Goal: Information Seeking & Learning: Understand process/instructions

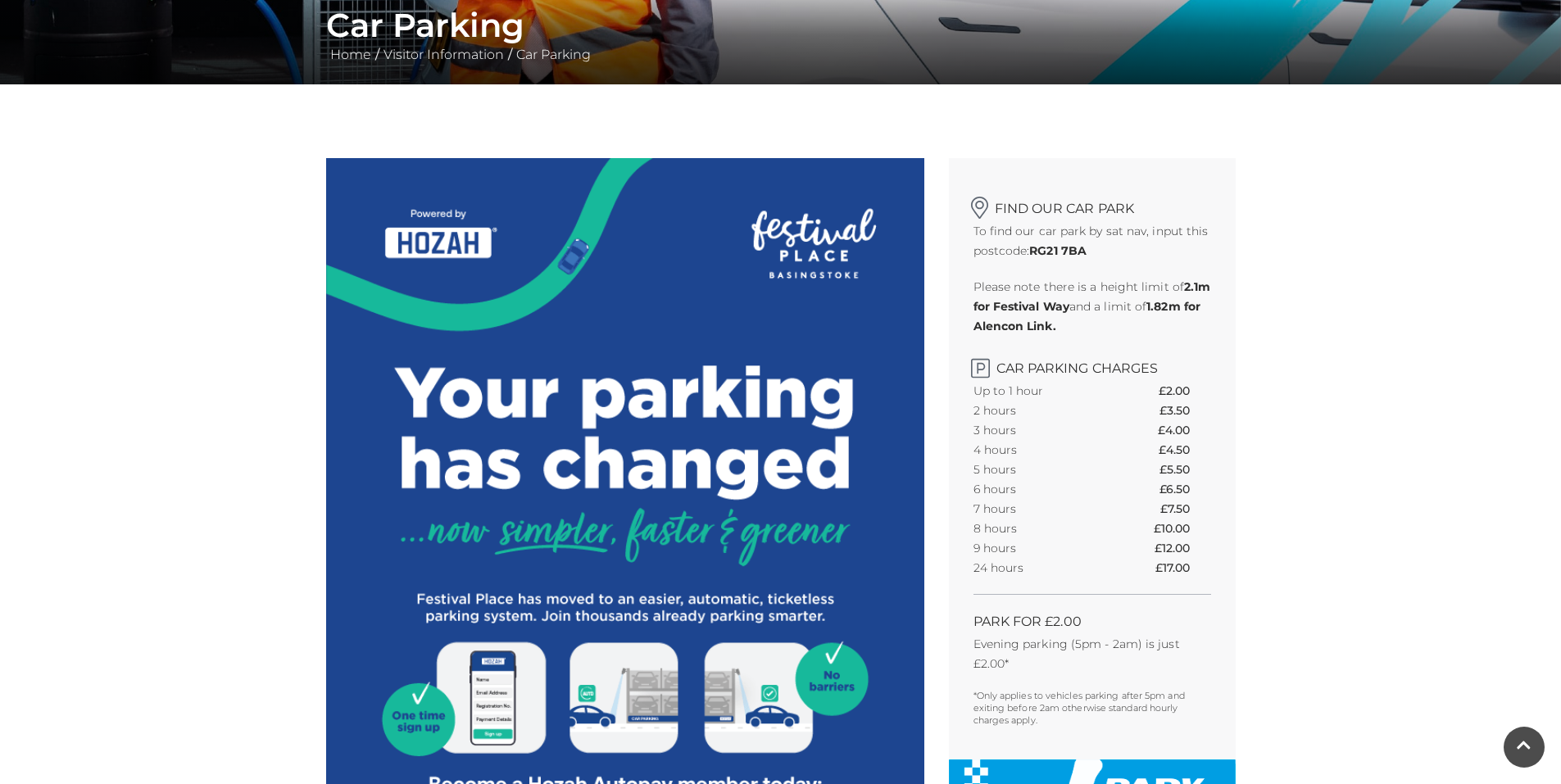
scroll to position [328, 0]
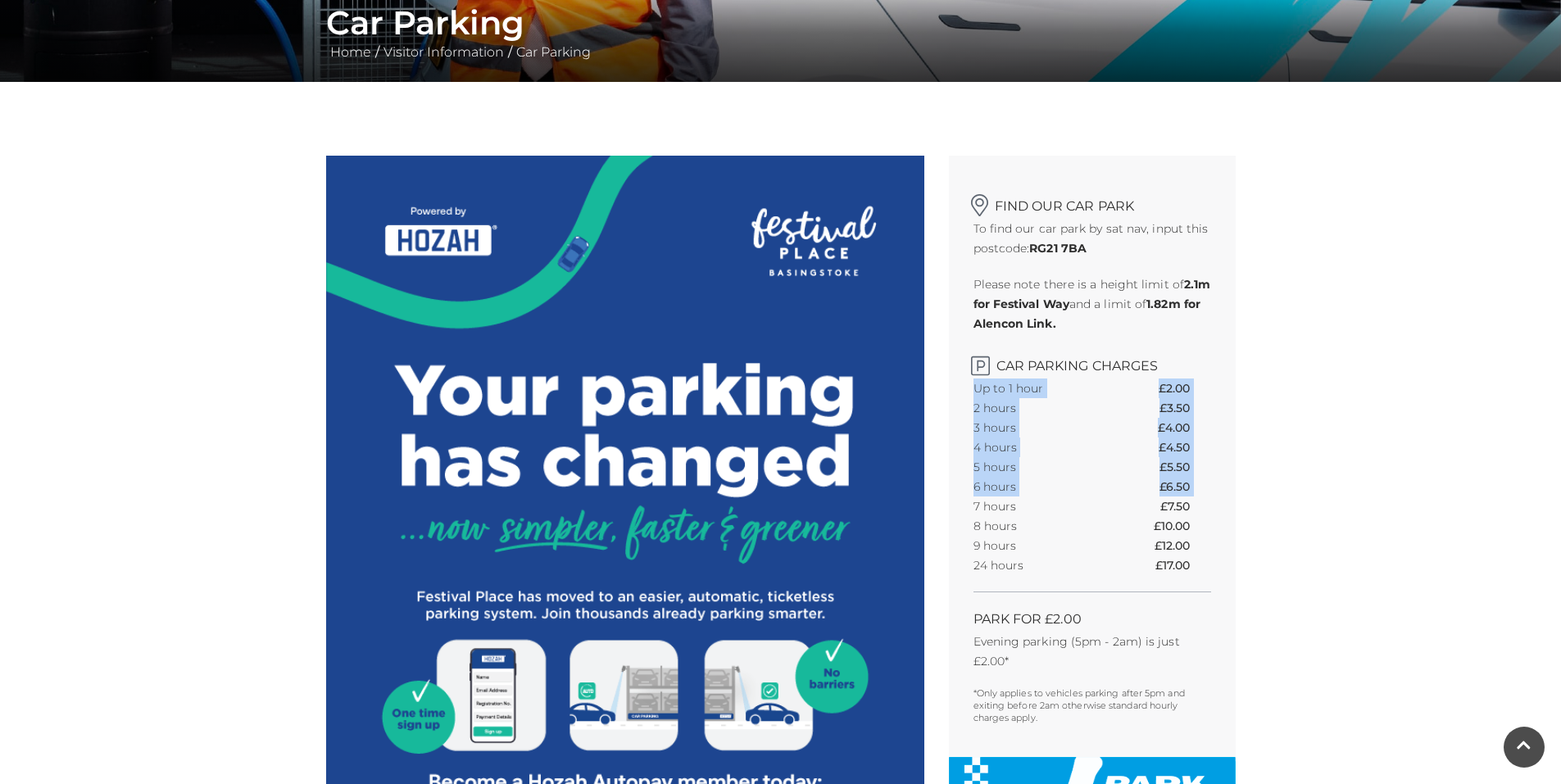
drag, startPoint x: 973, startPoint y: 506, endPoint x: 1212, endPoint y: 477, distance: 240.8
click at [1212, 477] on div "Find our car park To find our car park by sat nav, input this postcode: RG21 7B…" at bounding box center [1092, 456] width 287 height 601
click at [1210, 509] on th "£7.50" at bounding box center [1186, 506] width 50 height 19
drag, startPoint x: 1190, startPoint y: 506, endPoint x: 974, endPoint y: 505, distance: 216.0
click at [974, 505] on tr "7 hours £7.50" at bounding box center [1092, 506] width 237 height 19
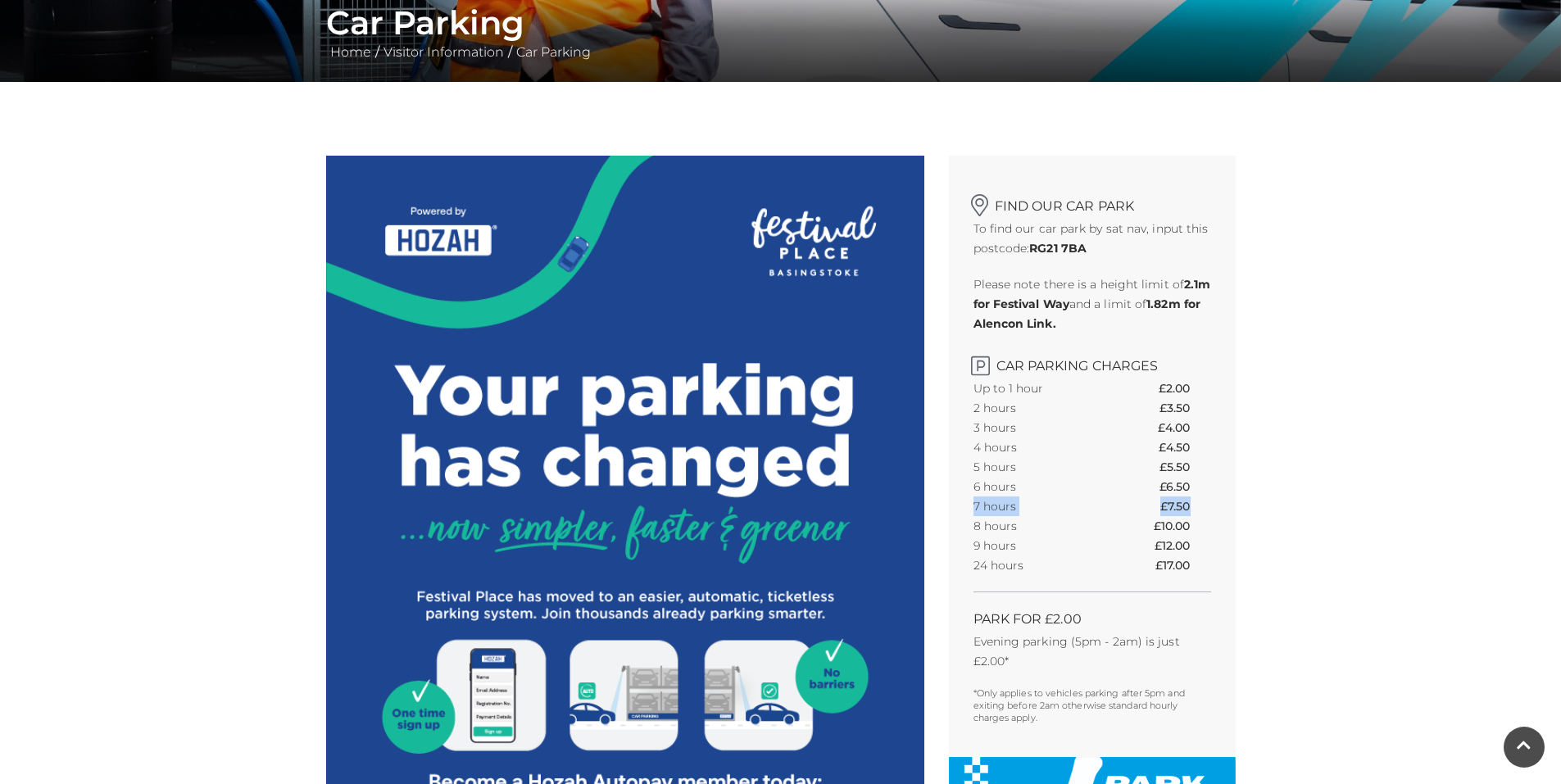
click at [1186, 501] on th "£7.50" at bounding box center [1186, 506] width 50 height 19
drag, startPoint x: 1189, startPoint y: 501, endPoint x: 972, endPoint y: 504, distance: 217.0
click at [972, 504] on div "Find our car park To find our car park by sat nav, input this postcode: RG21 7B…" at bounding box center [1092, 456] width 287 height 601
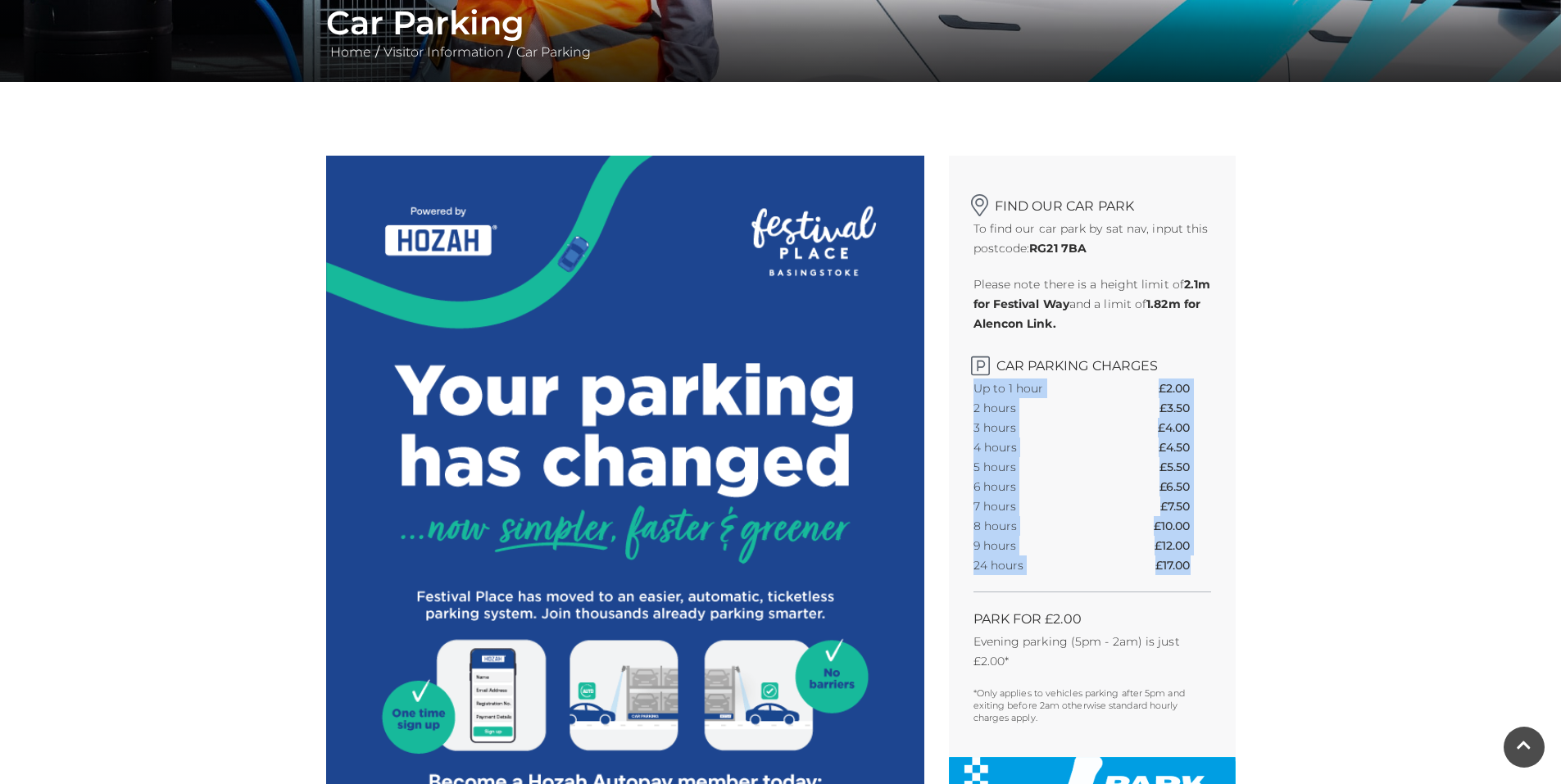
drag, startPoint x: 971, startPoint y: 387, endPoint x: 1196, endPoint y: 567, distance: 288.1
click at [1196, 567] on div "Find our car park To find our car park by sat nav, input this postcode: RG21 7B…" at bounding box center [1092, 456] width 287 height 601
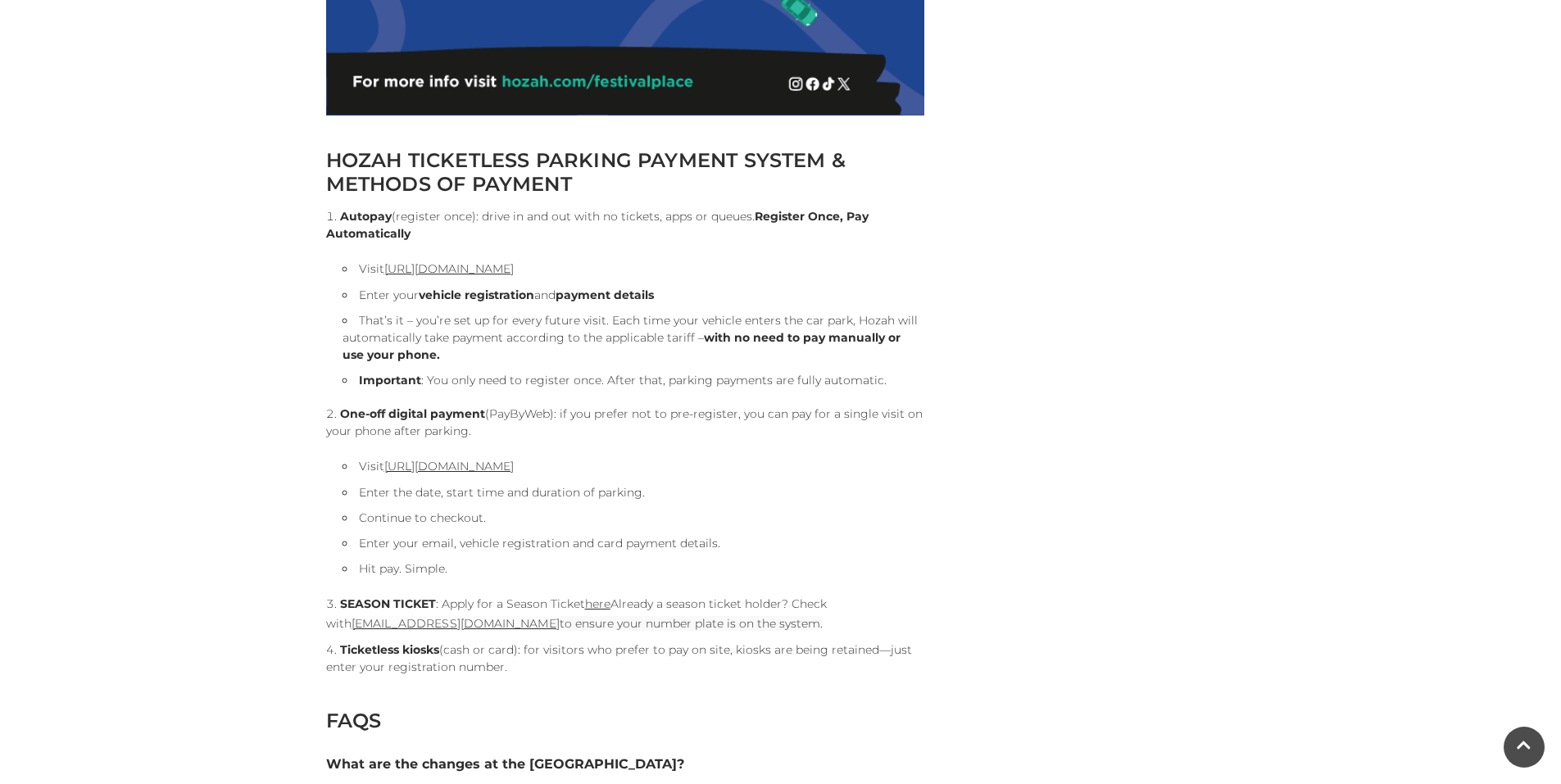
scroll to position [1475, 0]
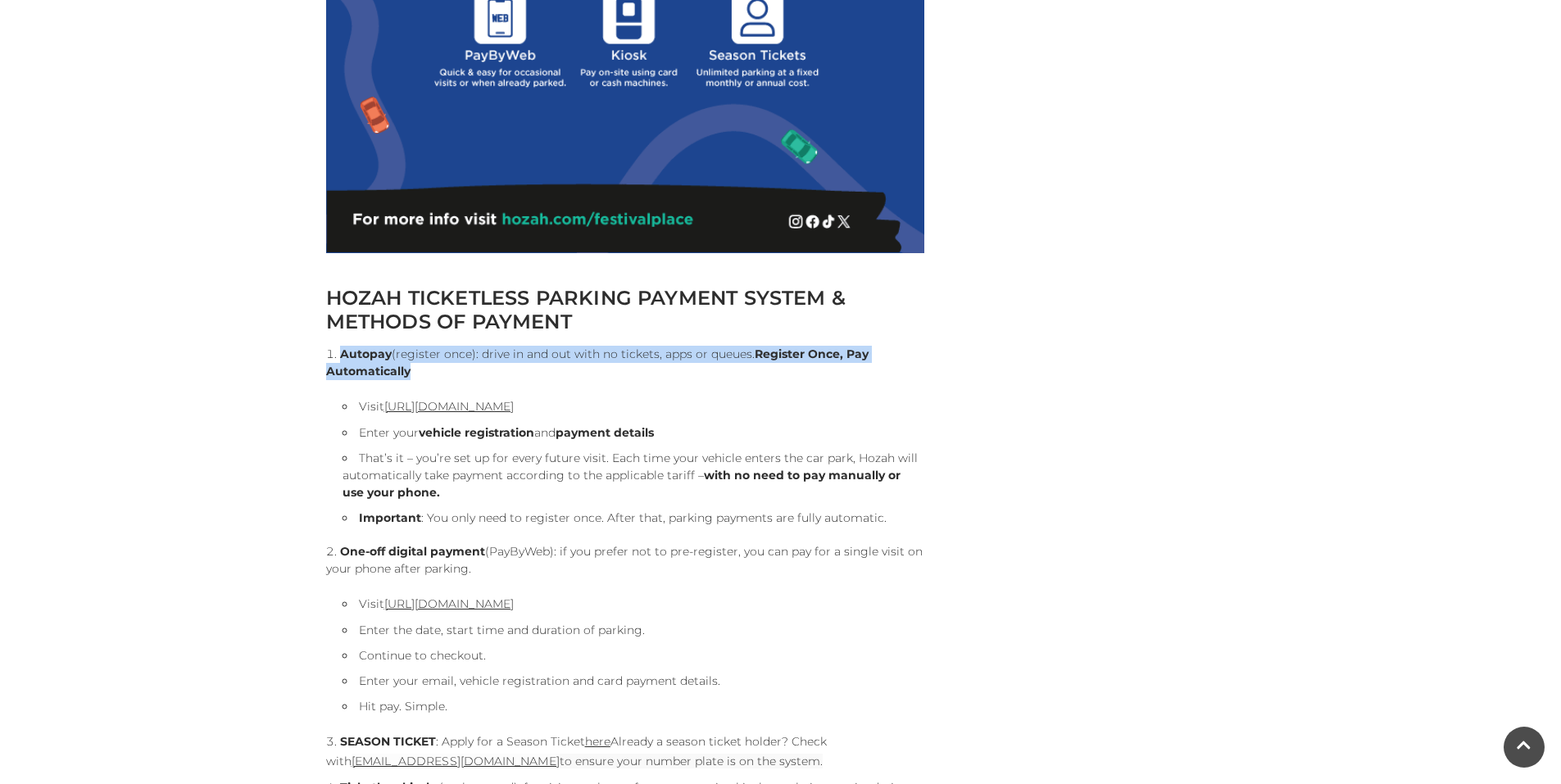
drag, startPoint x: 323, startPoint y: 350, endPoint x: 426, endPoint y: 376, distance: 106.2
click at [426, 376] on li "Autopay (register once): drive in and out with no tickets, apps or queues. Regi…" at bounding box center [625, 436] width 598 height 181
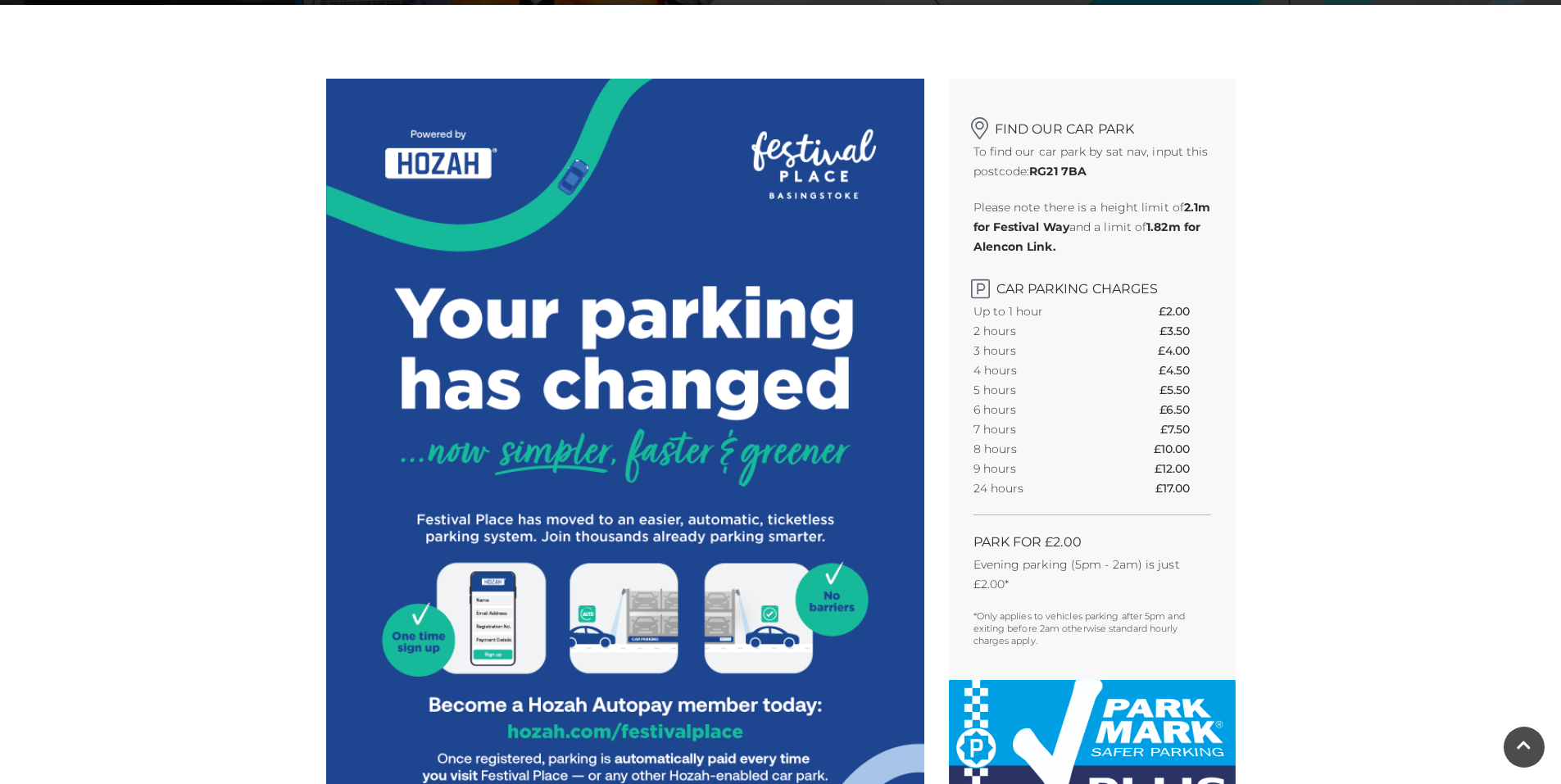
scroll to position [410, 0]
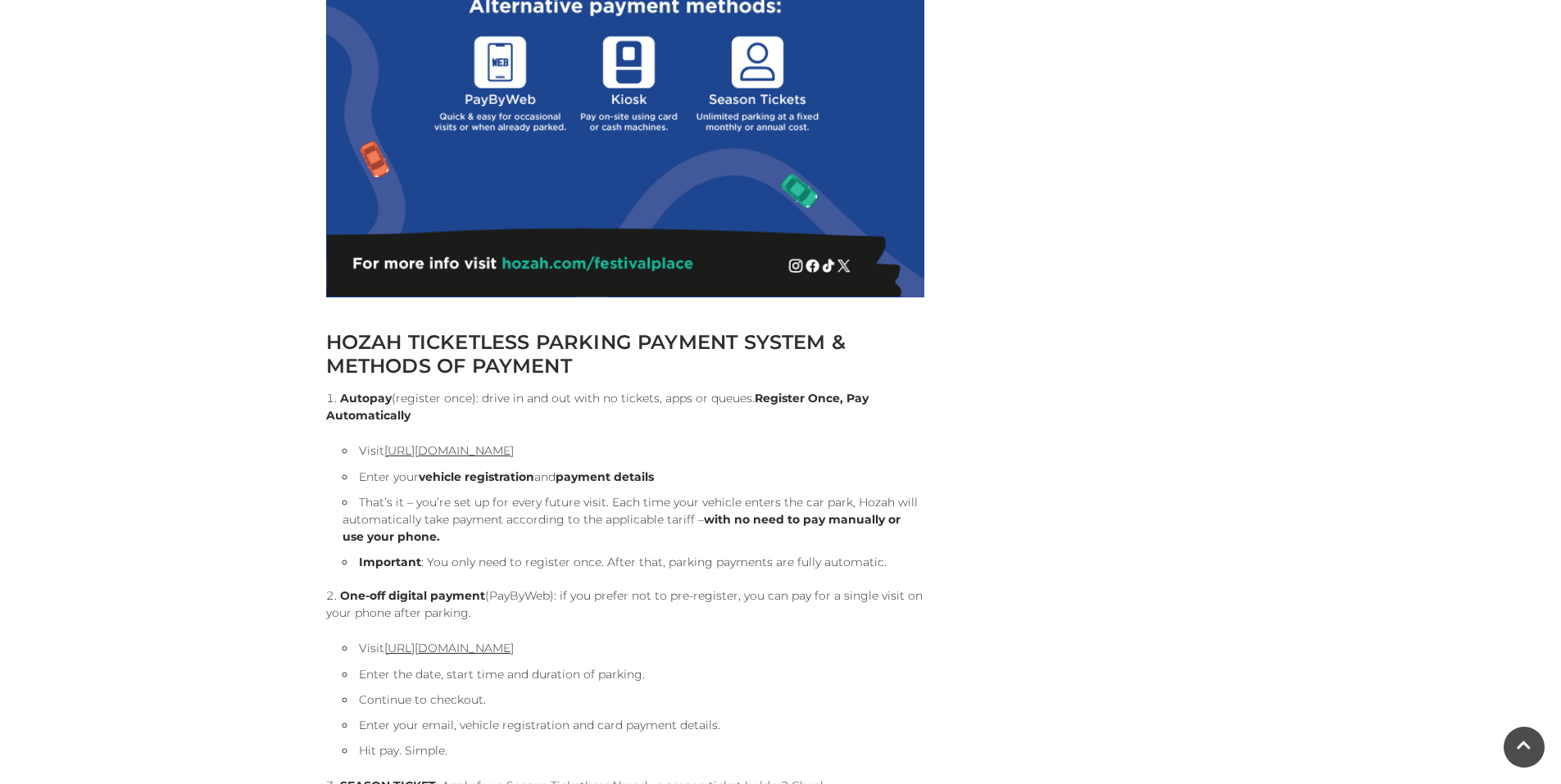
scroll to position [1475, 0]
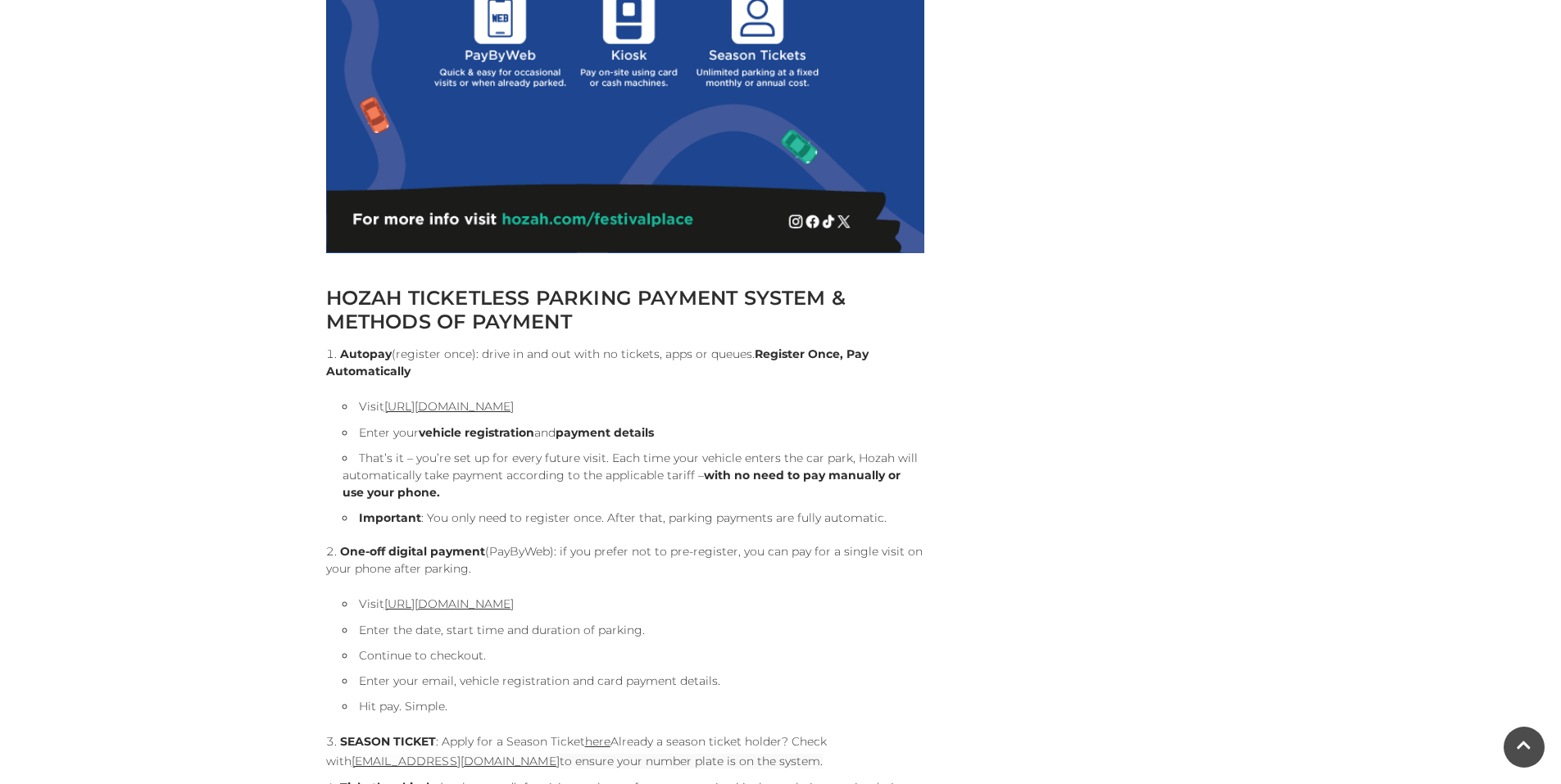
drag, startPoint x: 380, startPoint y: 412, endPoint x: 672, endPoint y: 413, distance: 292.0
click at [672, 413] on li "Visit [URL][DOMAIN_NAME]" at bounding box center [633, 406] width 582 height 19
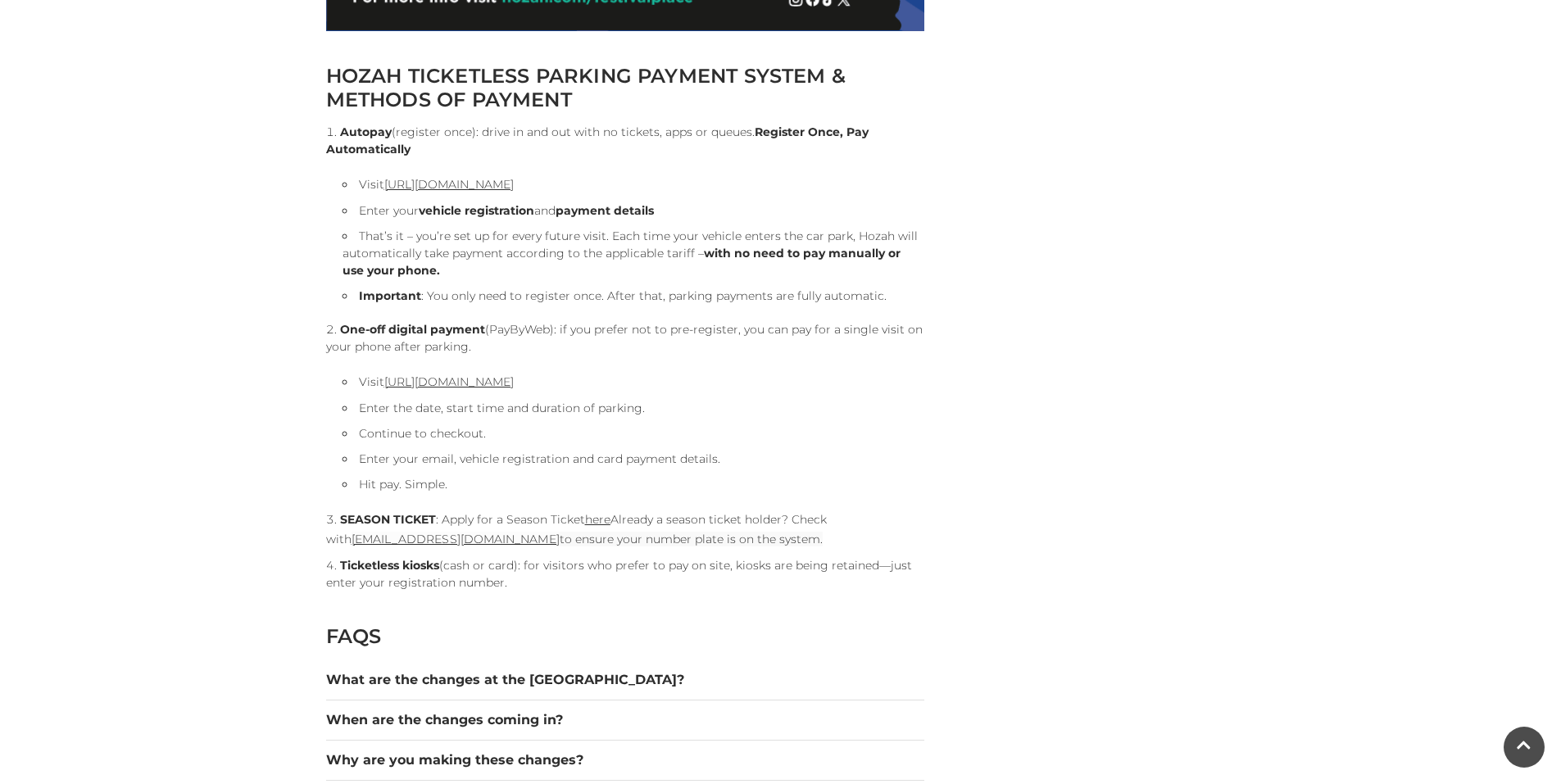
scroll to position [1721, 0]
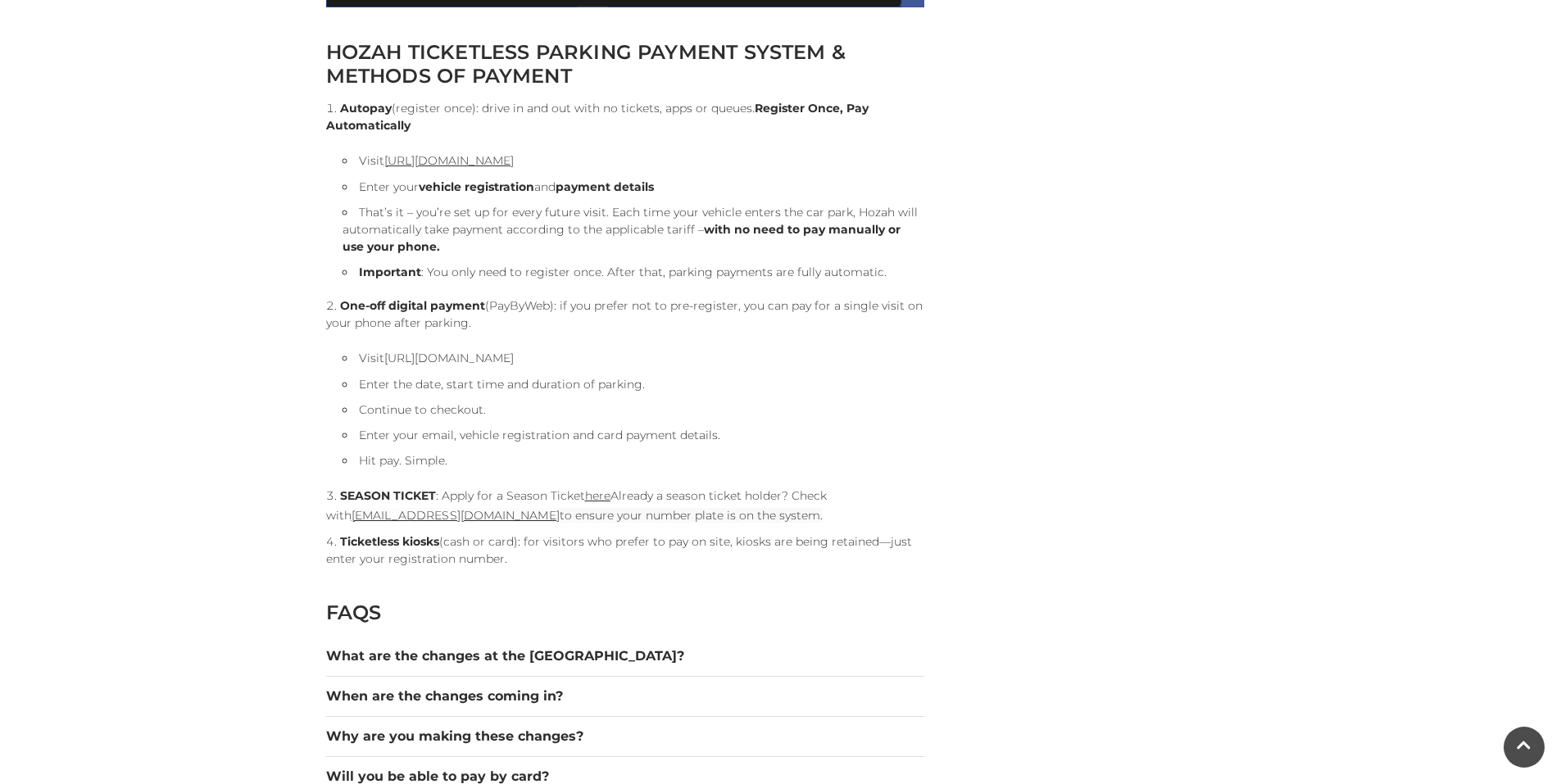
drag, startPoint x: 654, startPoint y: 361, endPoint x: 384, endPoint y: 356, distance: 270.0
click at [384, 356] on li "Visit [URL][DOMAIN_NAME]" at bounding box center [633, 357] width 582 height 19
